Goal: Task Accomplishment & Management: Use online tool/utility

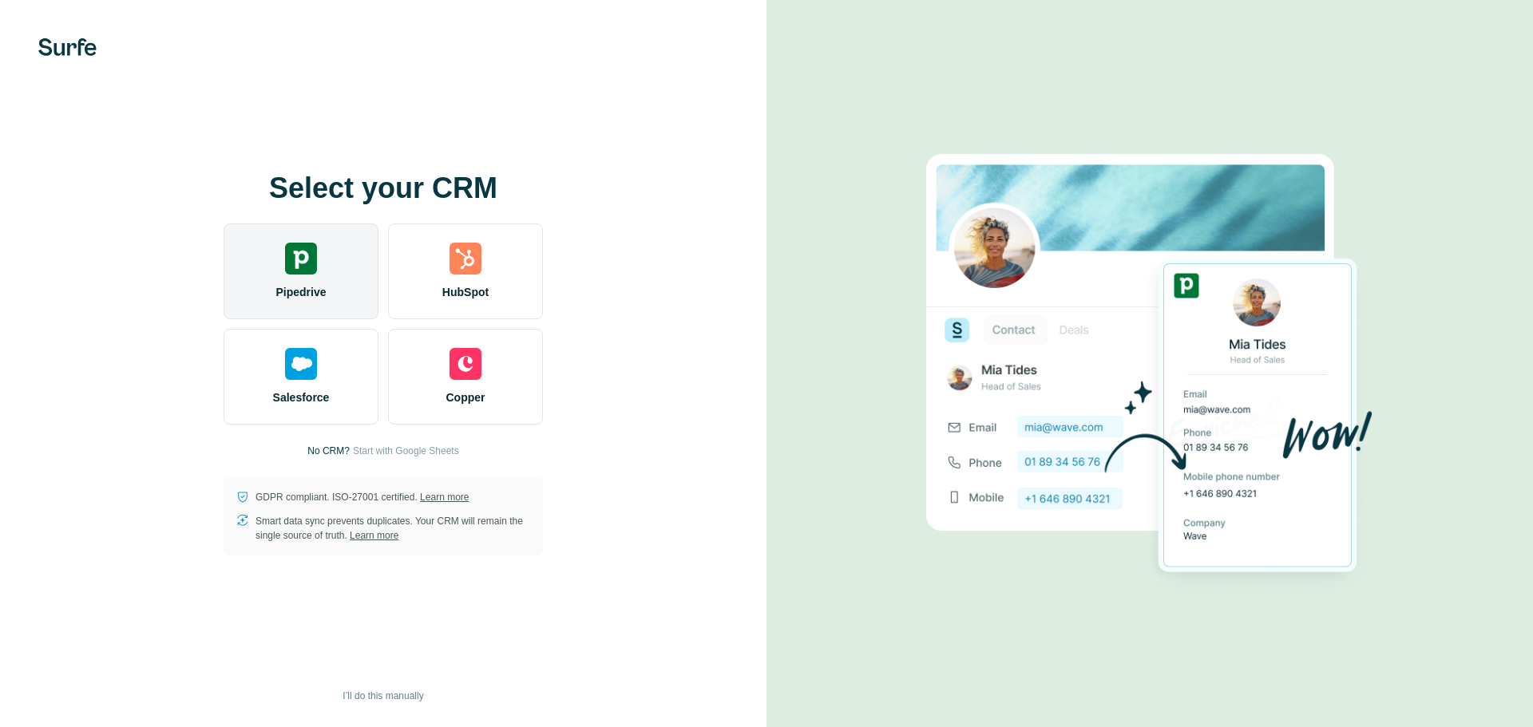
click at [312, 273] on img at bounding box center [301, 259] width 32 height 32
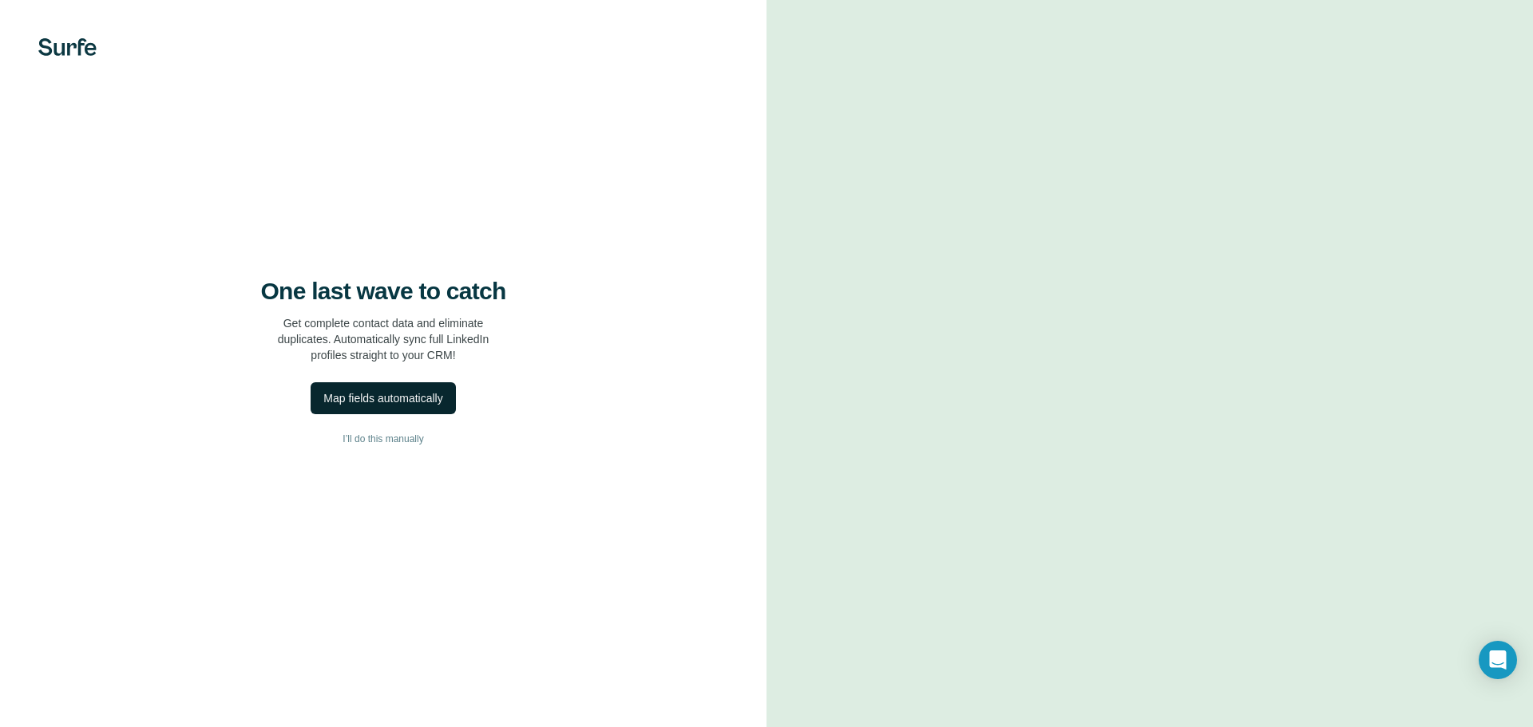
click at [427, 394] on div "Map fields automatically" at bounding box center [382, 398] width 119 height 16
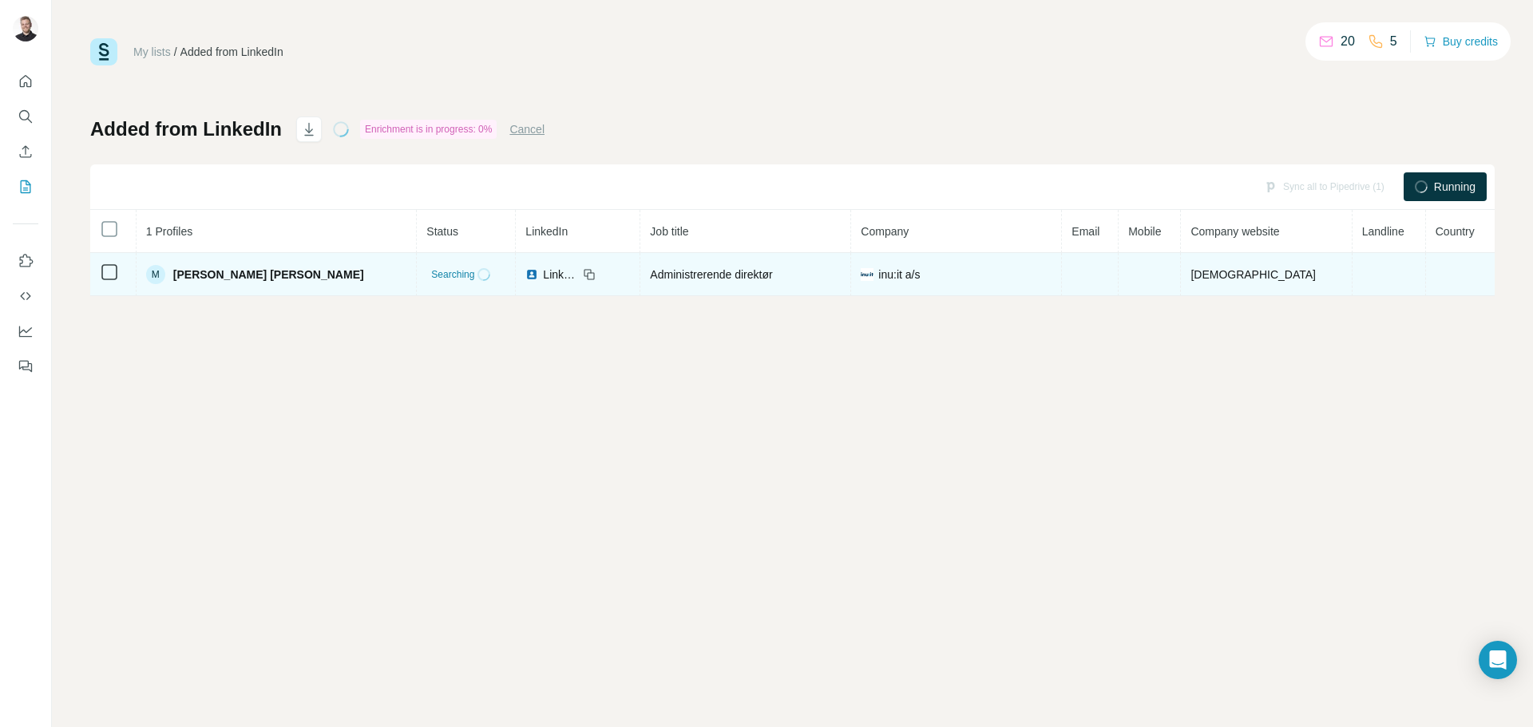
click at [315, 276] on span "[PERSON_NAME] [PERSON_NAME]" at bounding box center [268, 275] width 191 height 16
click at [179, 276] on span "[PERSON_NAME] [PERSON_NAME]" at bounding box center [268, 275] width 191 height 16
